Goal: Transaction & Acquisition: Purchase product/service

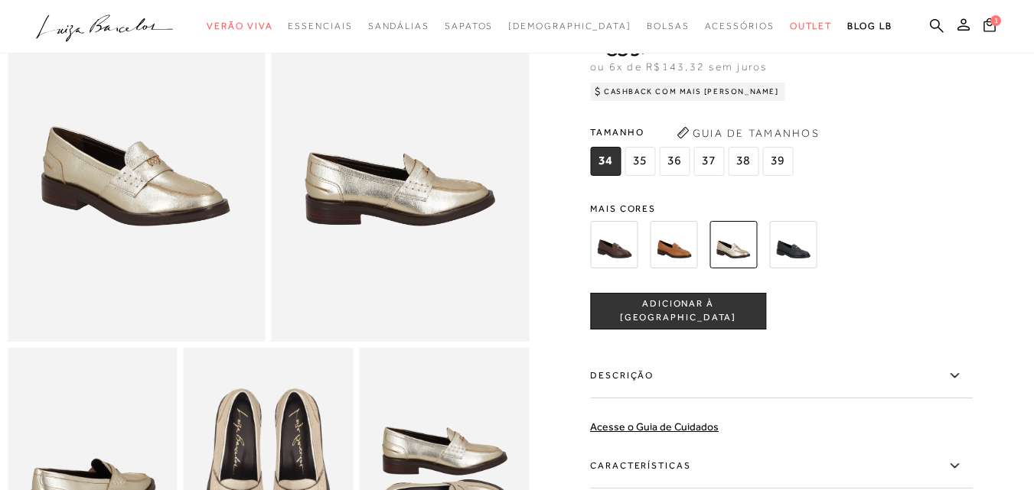
click at [681, 250] on img at bounding box center [673, 244] width 47 height 47
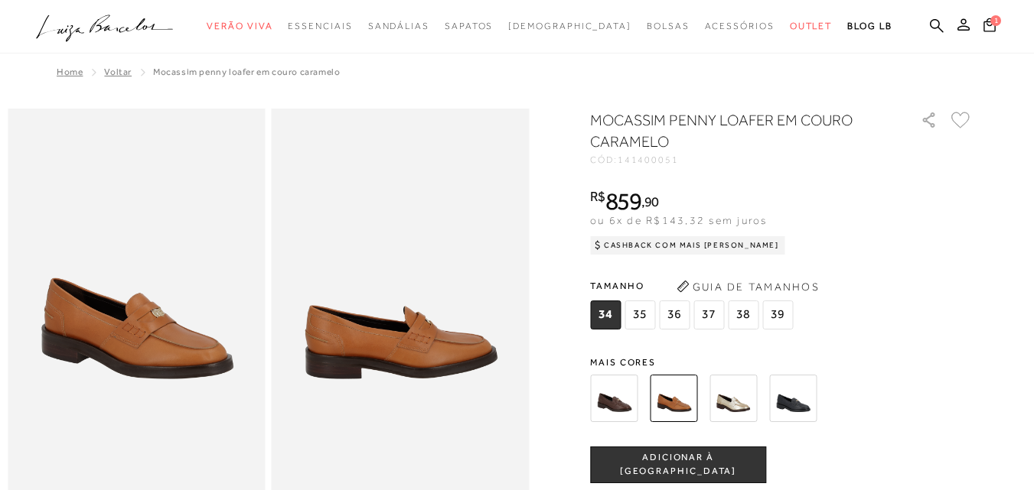
scroll to position [77, 0]
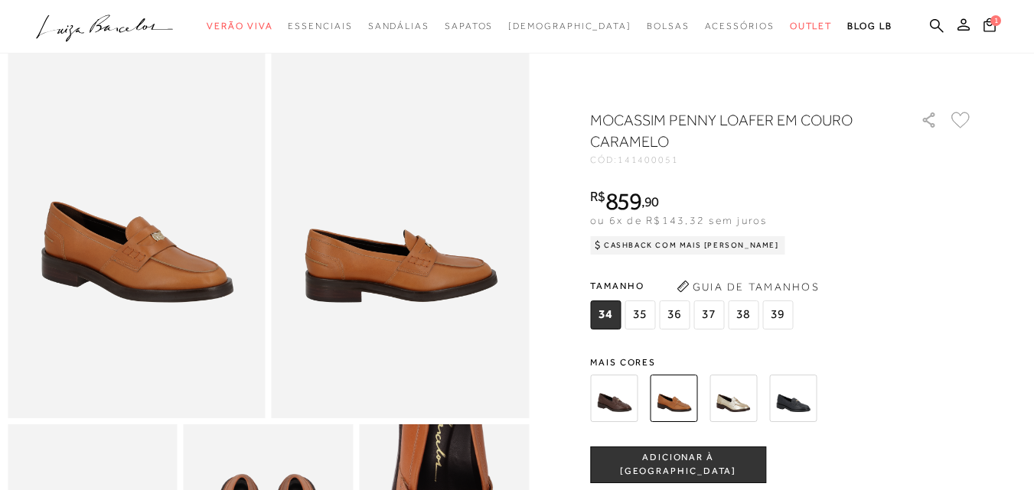
click at [741, 395] on img at bounding box center [732, 398] width 47 height 47
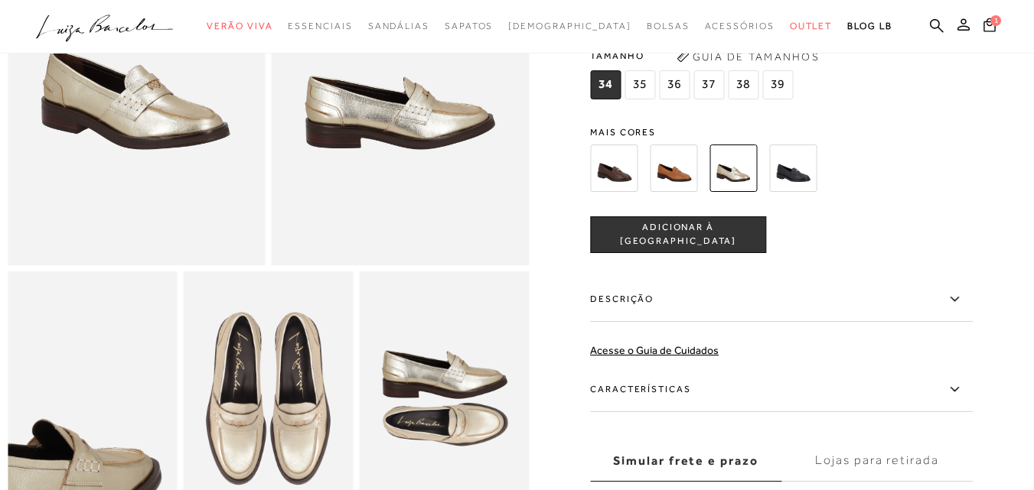
scroll to position [383, 0]
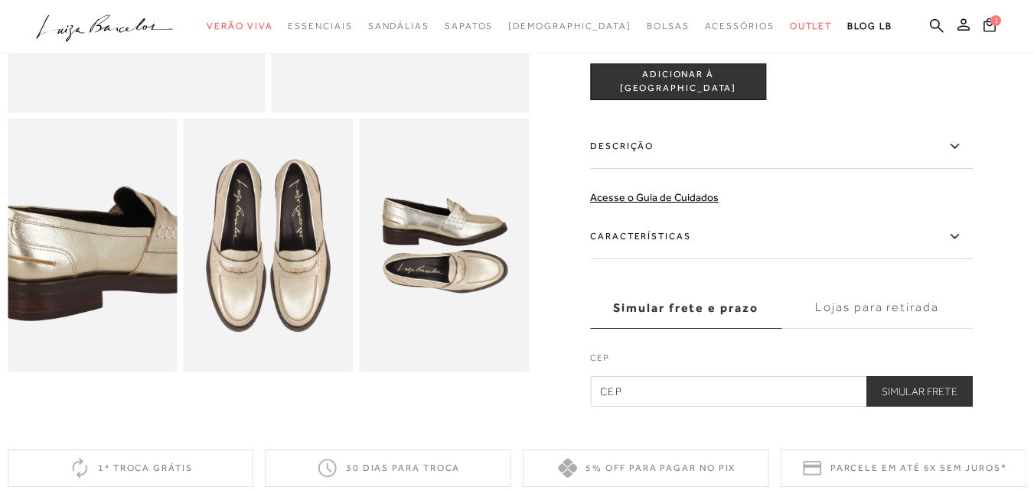
click at [64, 285] on img at bounding box center [115, 218] width 339 height 509
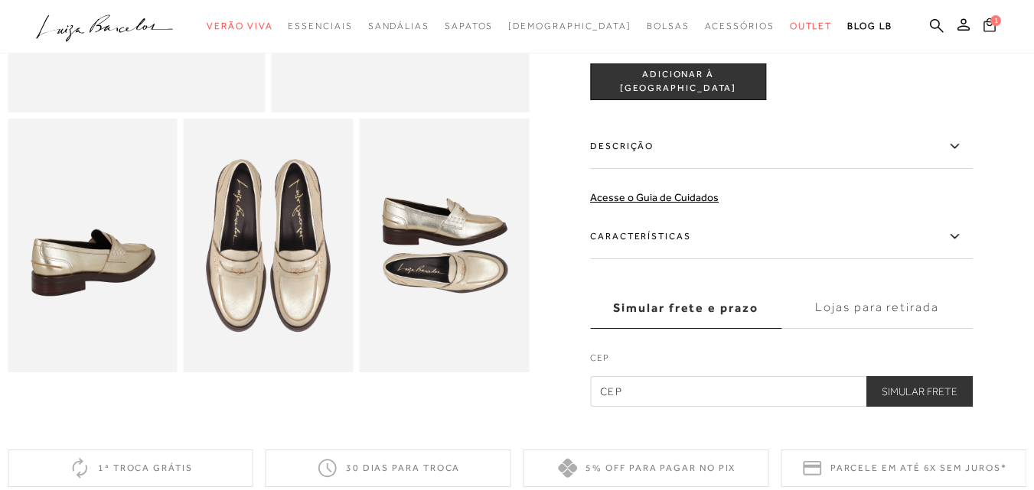
click at [990, 23] on span "1" at bounding box center [995, 20] width 11 height 11
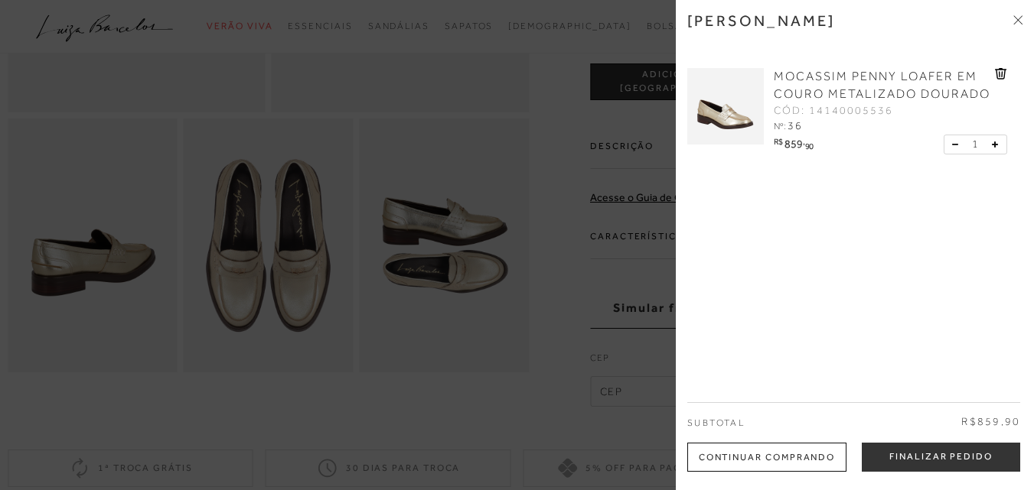
click at [952, 145] on icon at bounding box center [954, 144] width 5 height 1
click at [952, 152] on button at bounding box center [958, 145] width 13 height 14
click at [997, 73] on icon at bounding box center [1001, 73] width 12 height 11
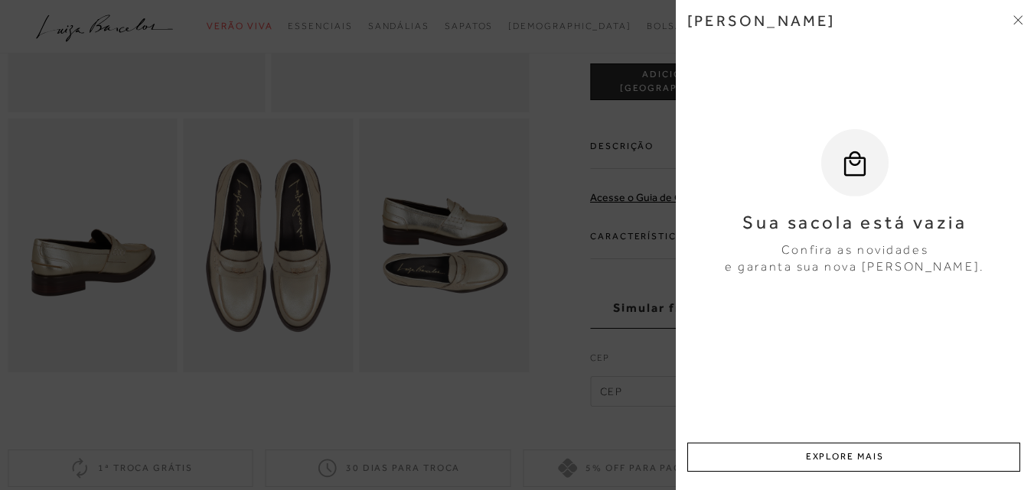
click at [1015, 18] on icon at bounding box center [1017, 19] width 9 height 9
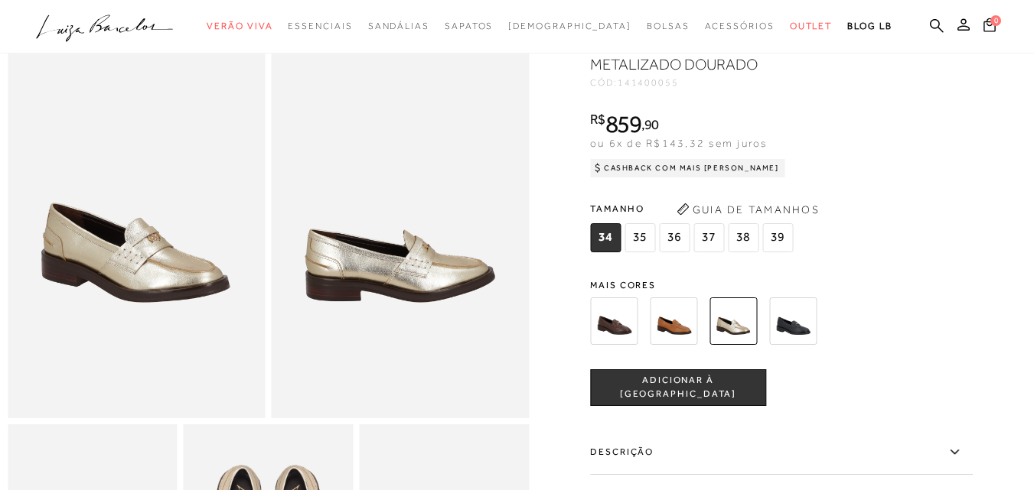
scroll to position [306, 0]
